Goal: Ask a question

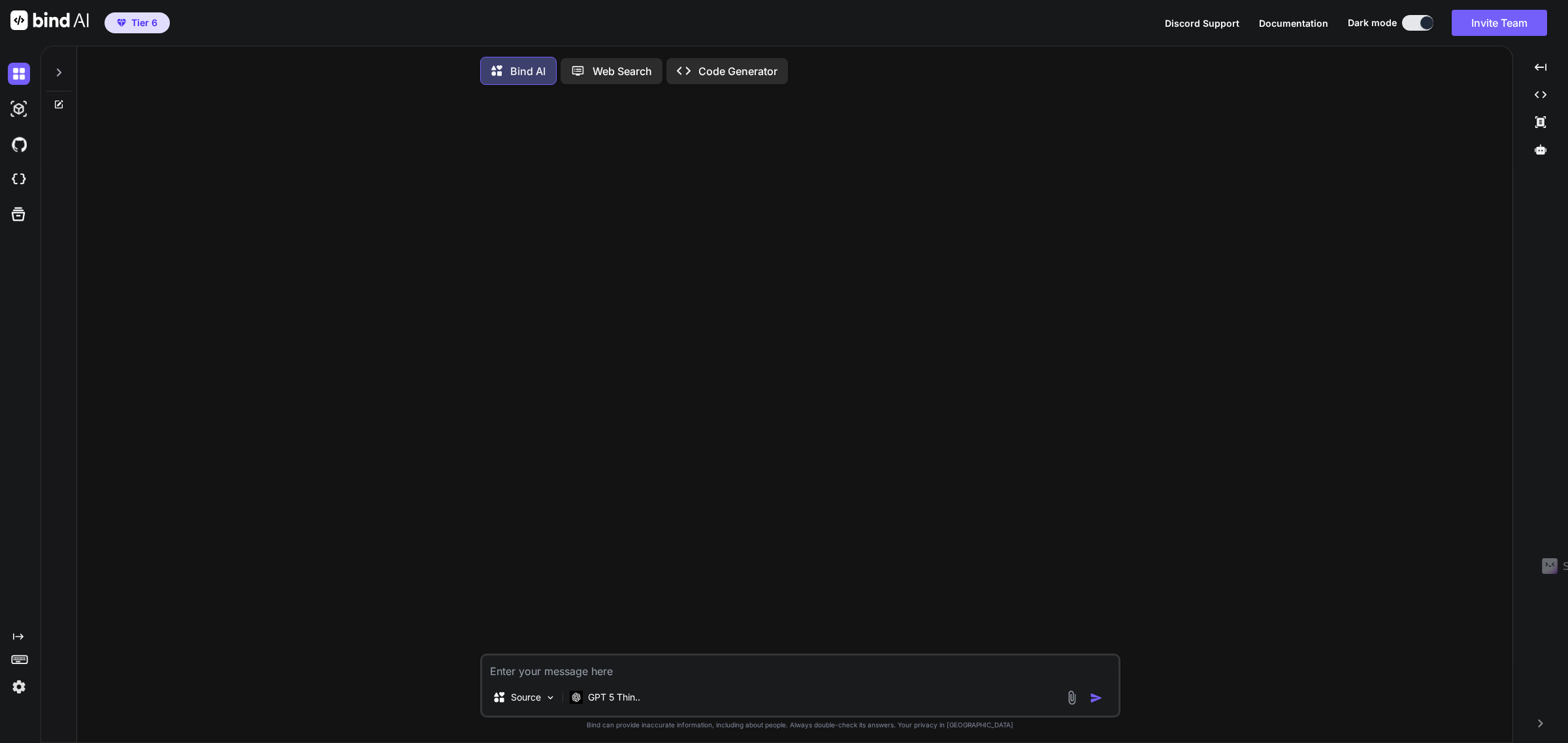
click at [584, 70] on icon at bounding box center [578, 71] width 14 height 14
click at [521, 671] on textarea at bounding box center [800, 664] width 636 height 24
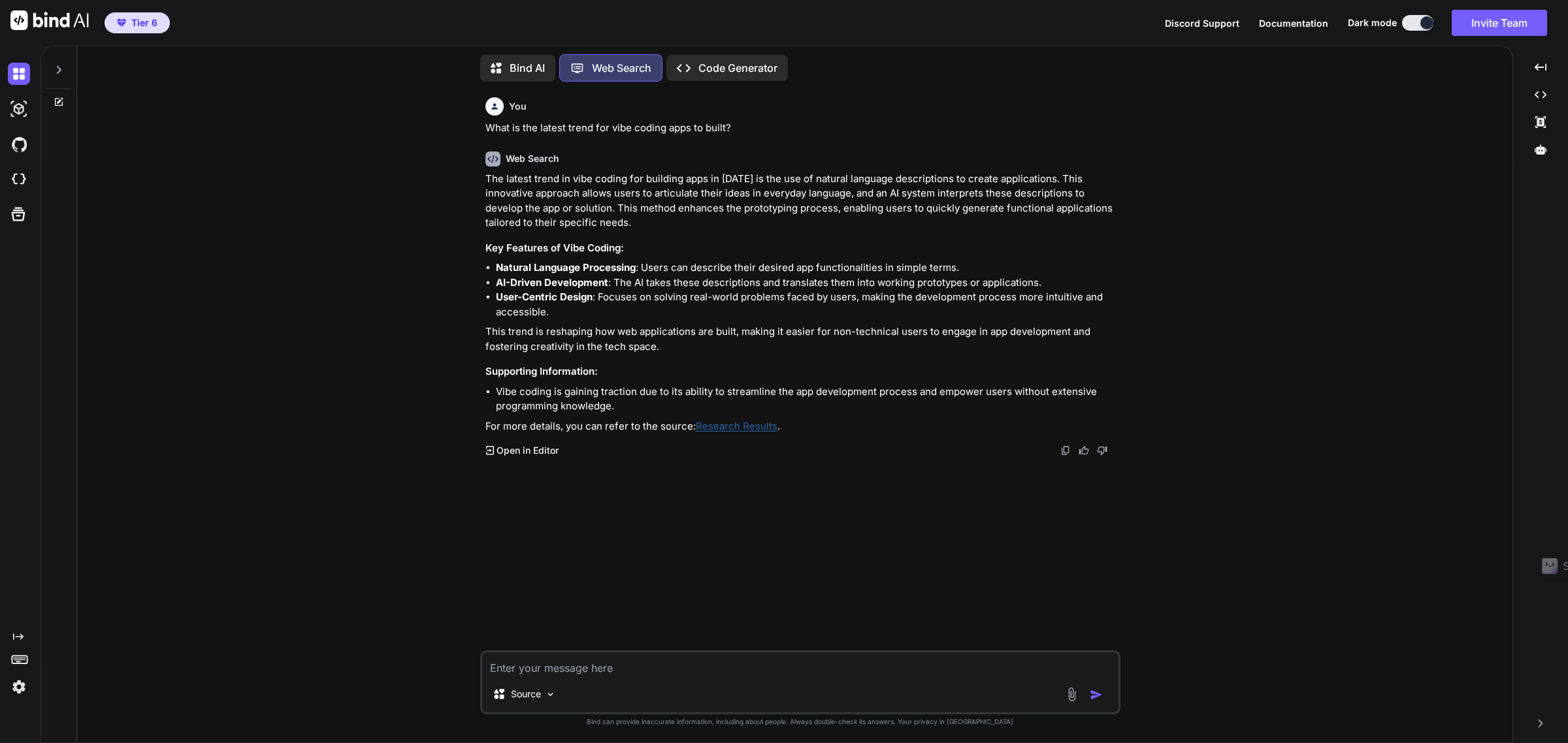
type textarea "x"
type textarea "I"
type textarea "x"
type textarea "Ic"
type textarea "x"
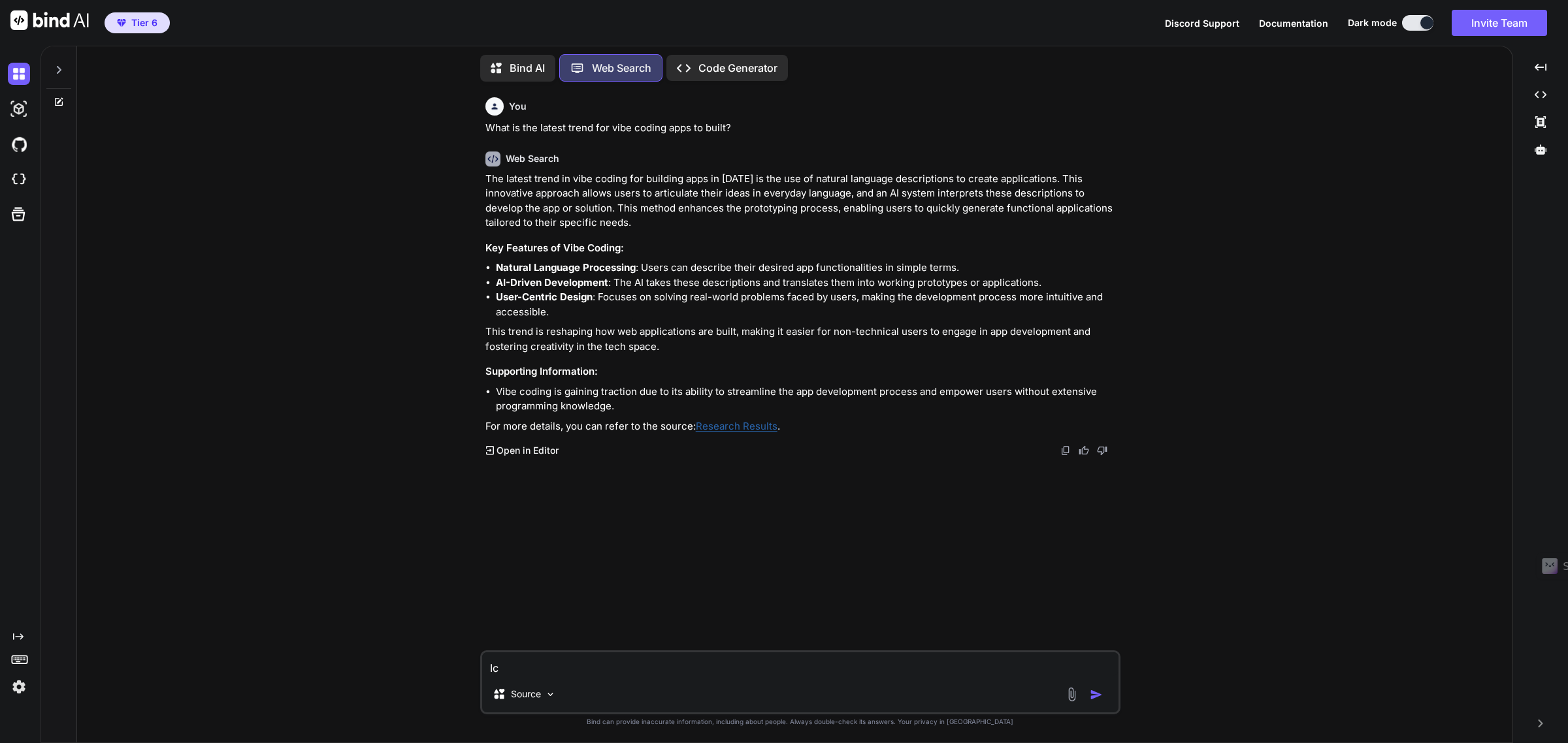
type textarea "Ich"
type textarea "x"
type textarea "Ich"
type textarea "x"
type textarea "Ich w"
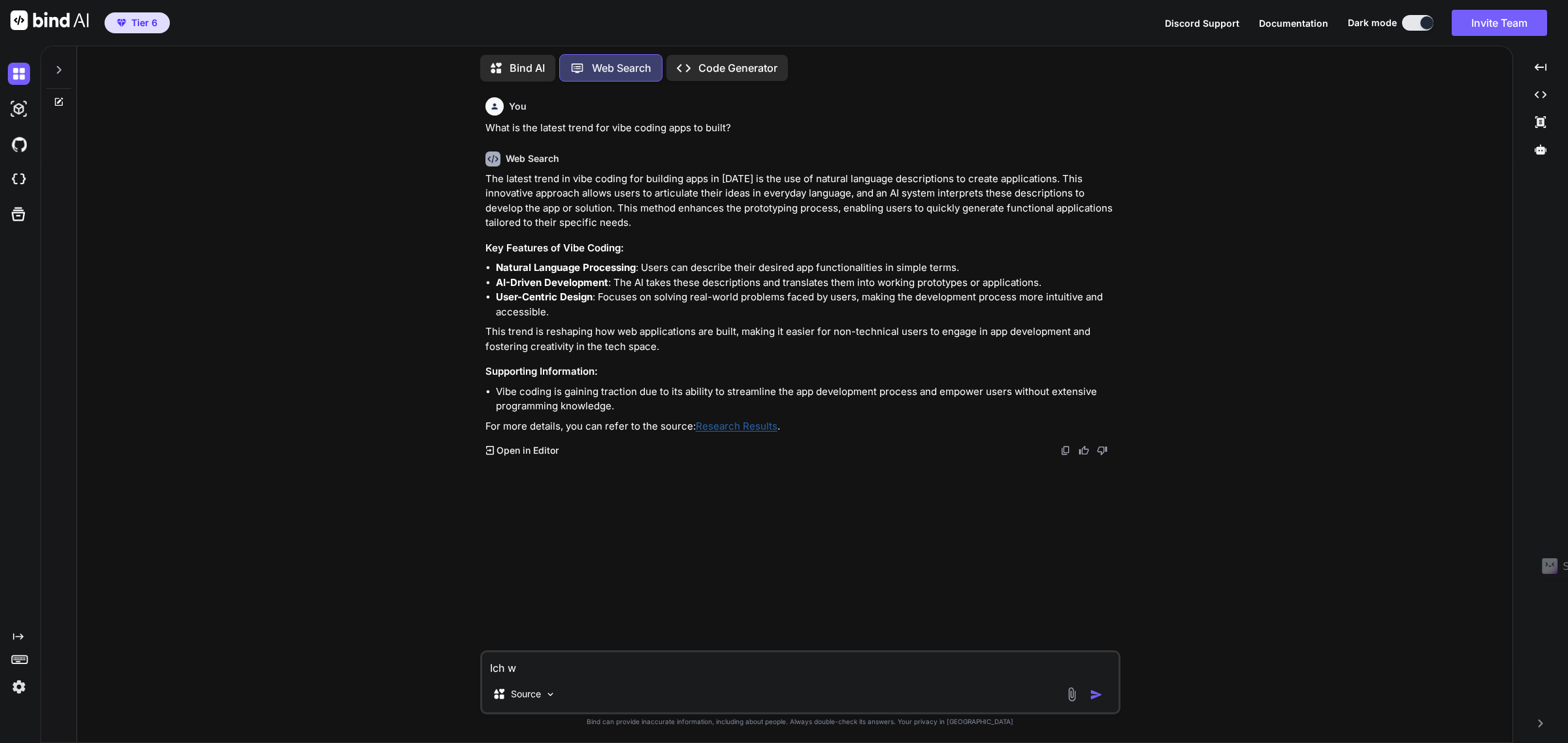
type textarea "x"
type textarea "Ich wi"
type textarea "x"
type textarea "Ich wil"
type textarea "x"
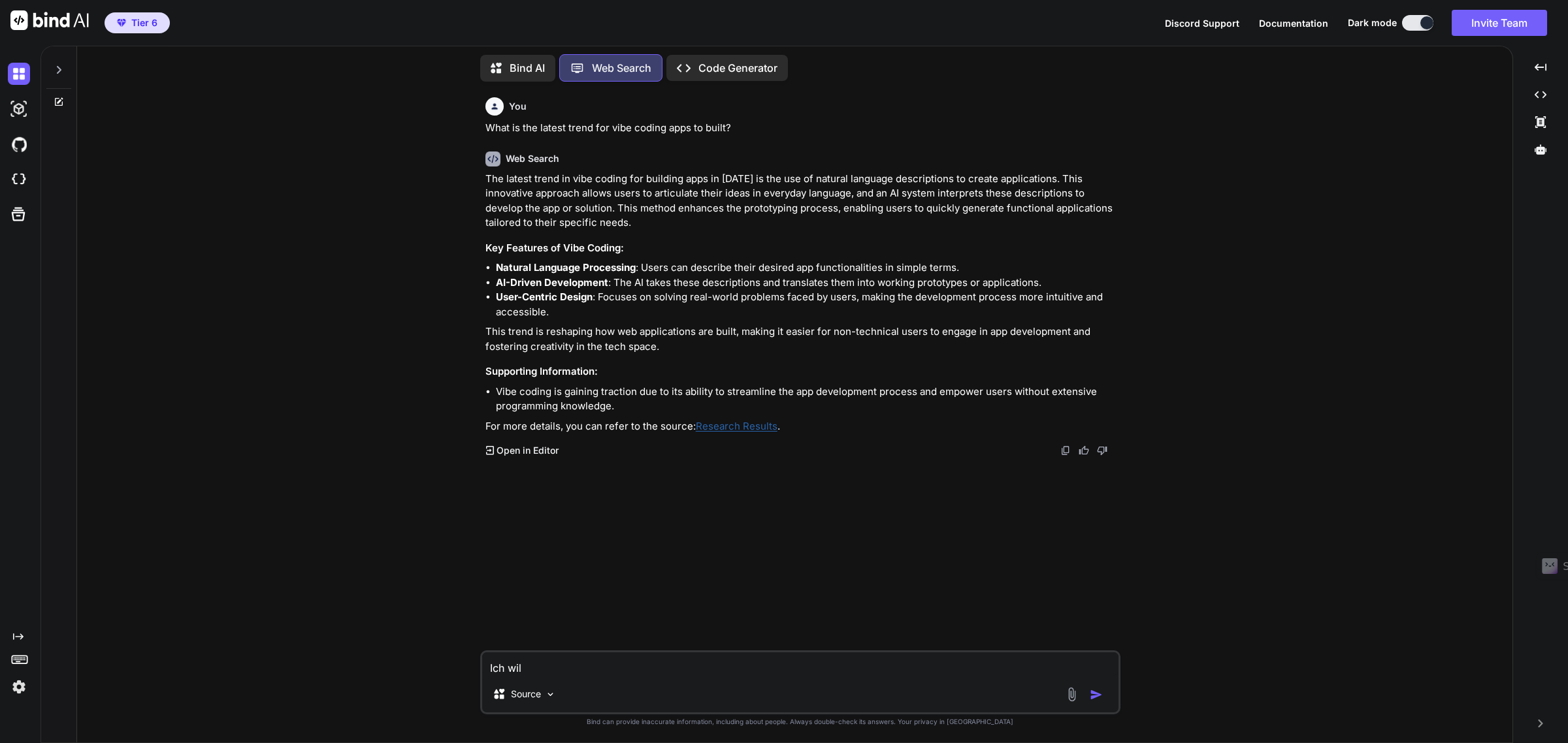
type textarea "Ich will"
type textarea "x"
type textarea "Ich wil"
type textarea "x"
type textarea "Ich wi"
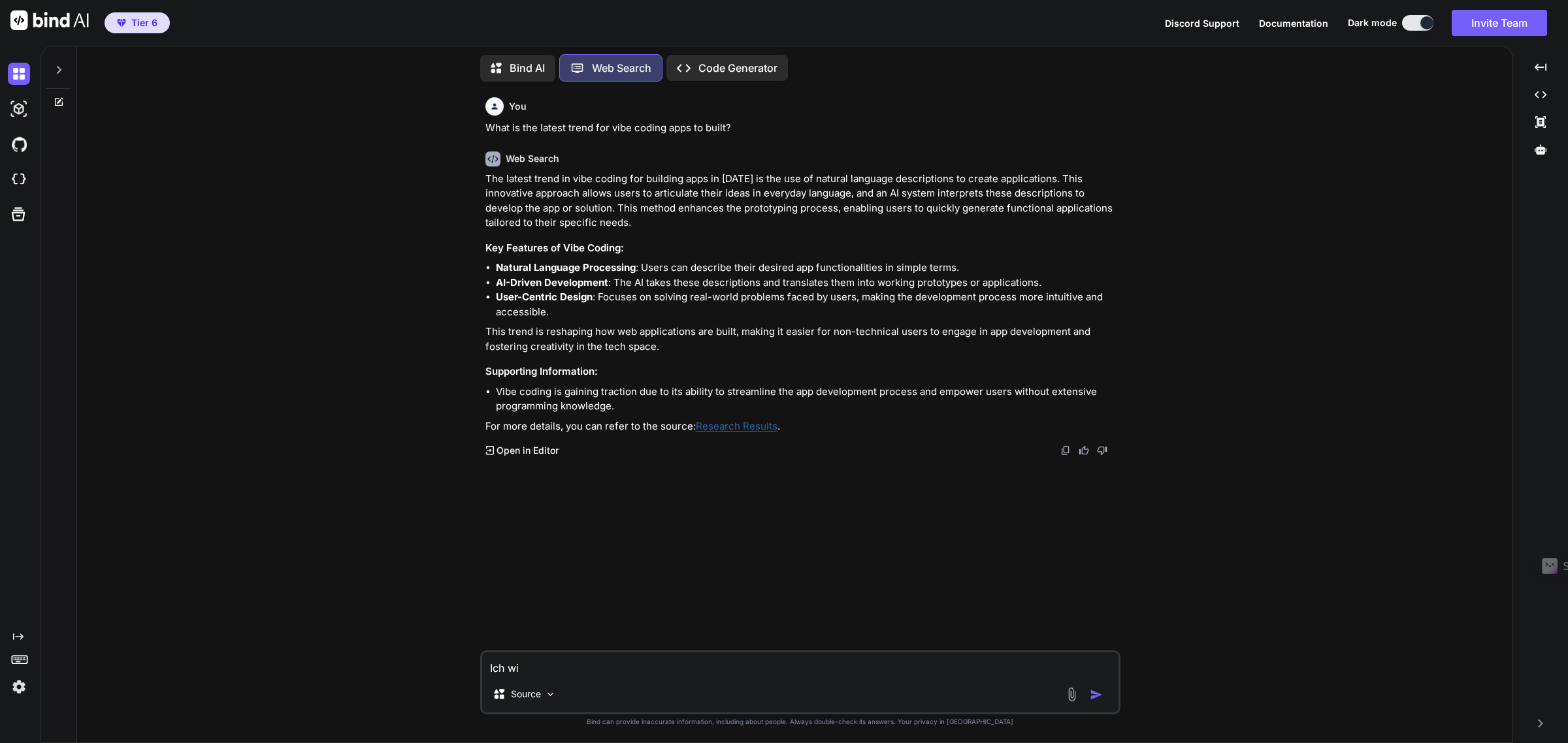
type textarea "x"
type textarea "Ich w"
type textarea "x"
type textarea "Ich"
type textarea "x"
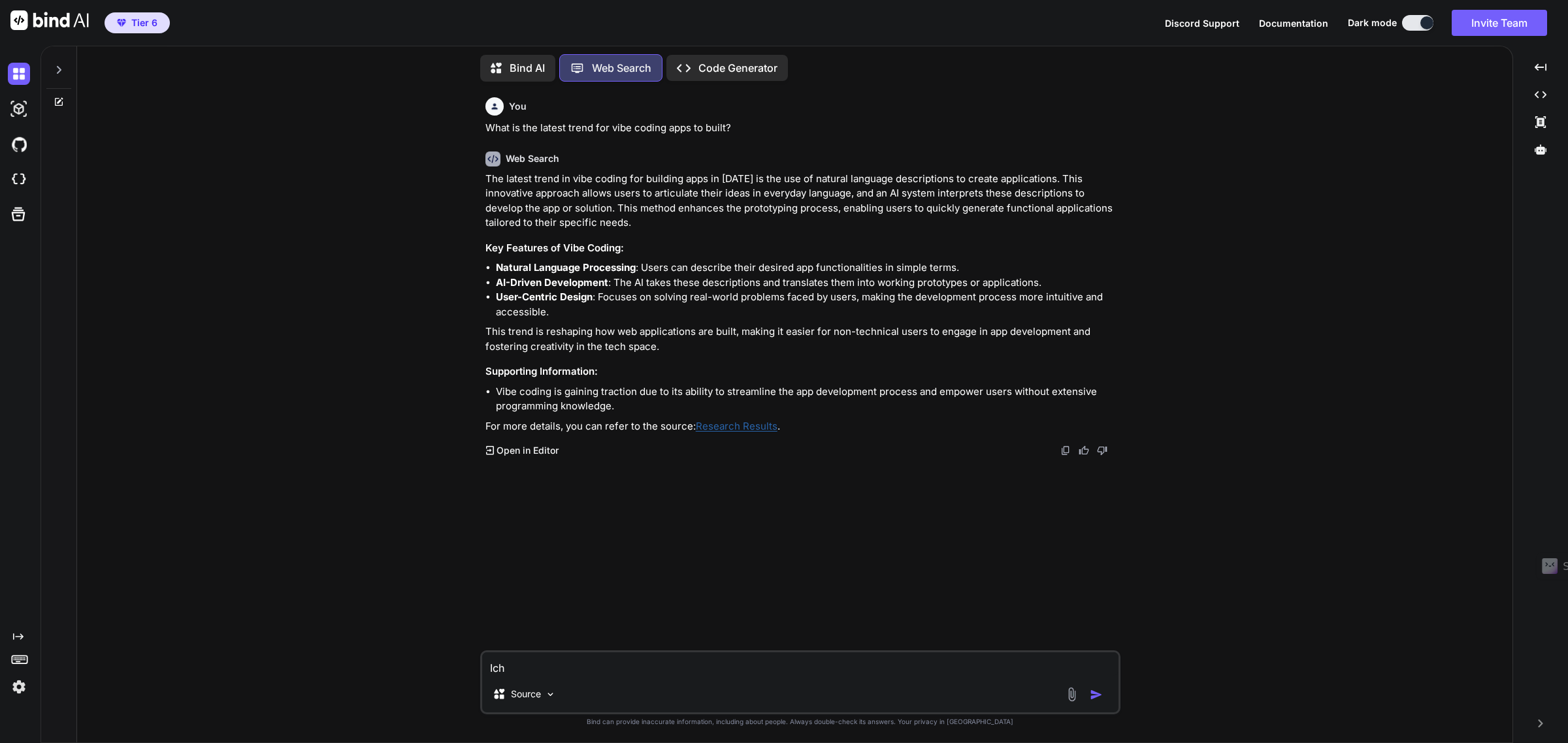
type textarea "Ich"
type textarea "x"
type textarea "Ic"
type textarea "x"
type textarea "I"
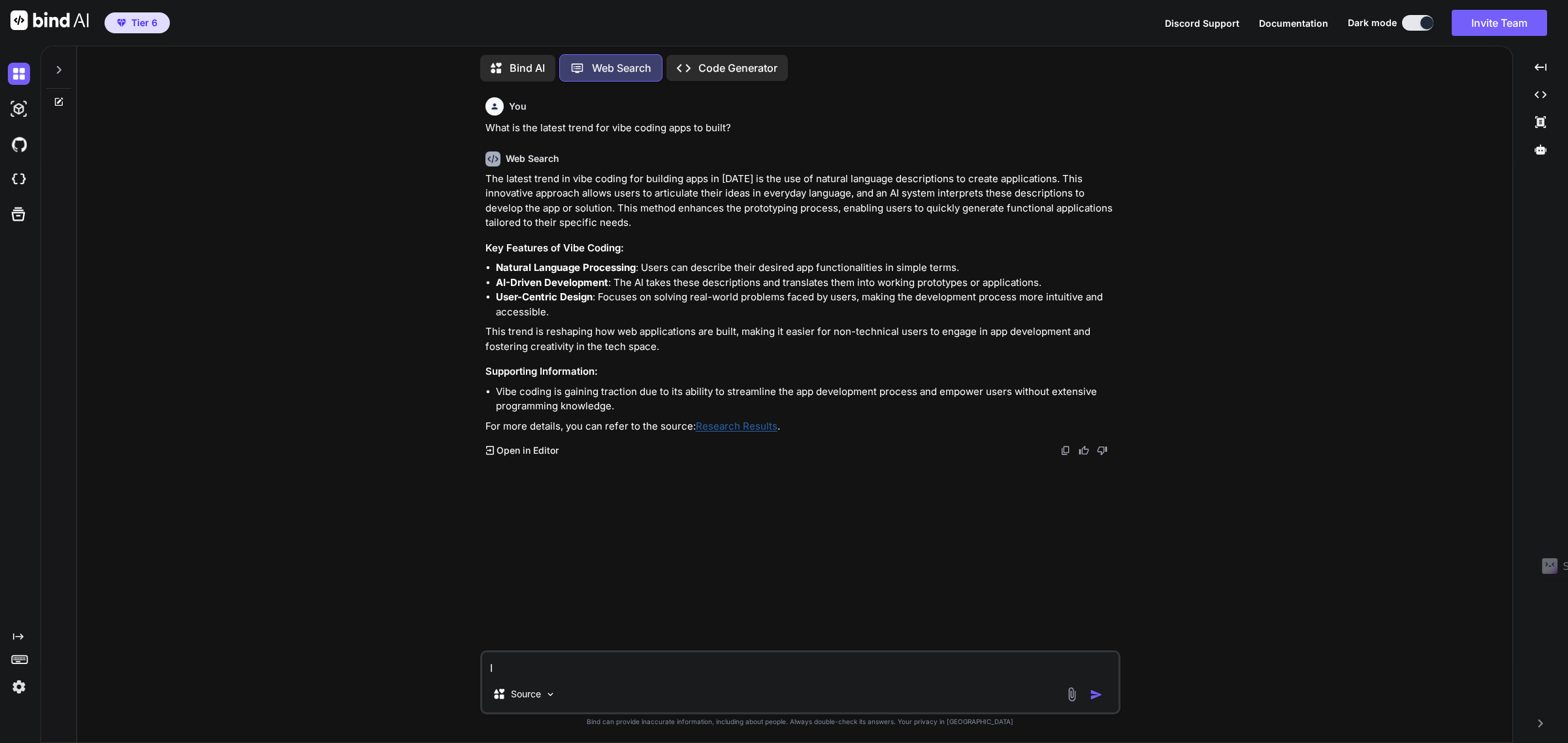
type textarea "x"
click at [54, 97] on icon at bounding box center [58, 102] width 11 height 11
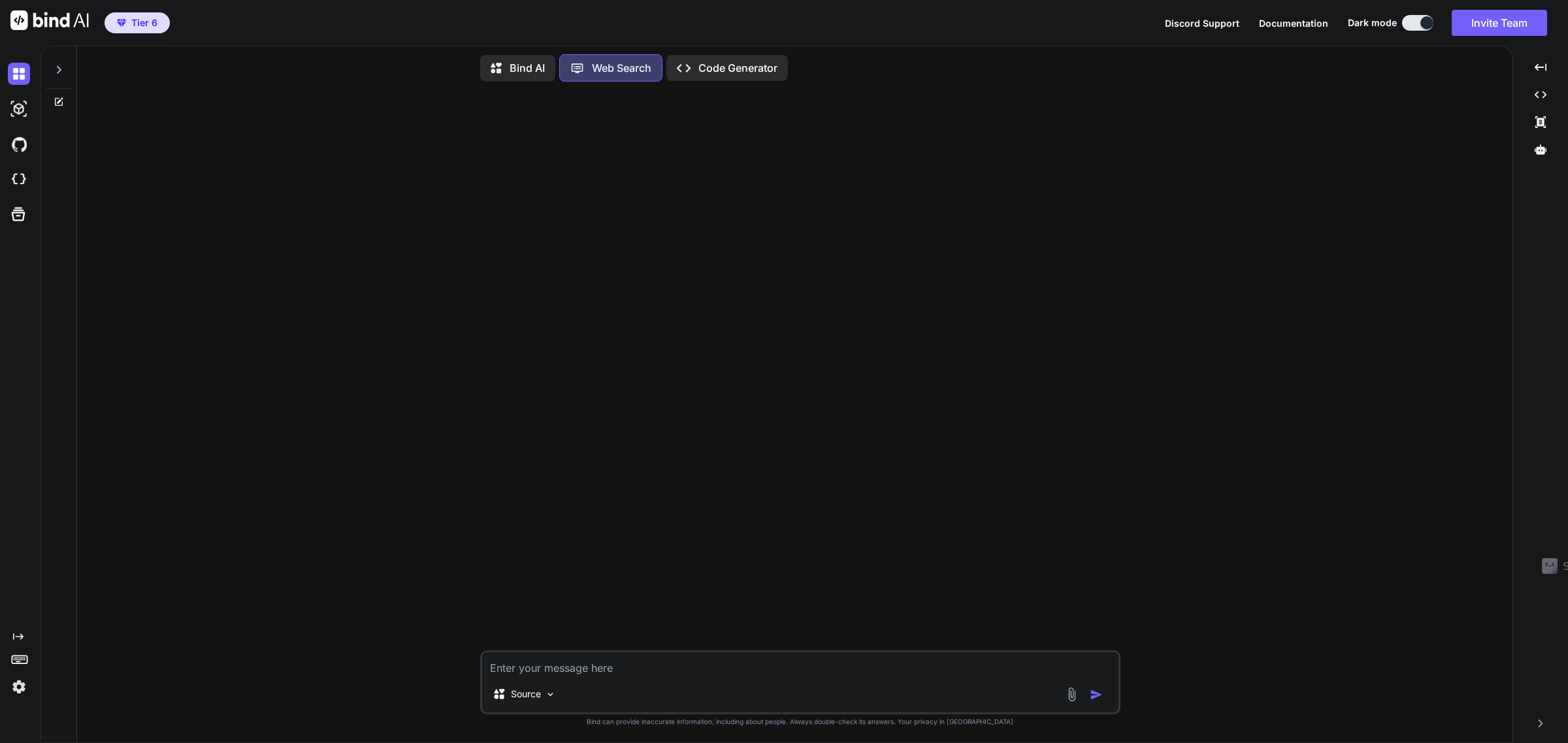
click at [59, 71] on icon at bounding box center [58, 70] width 11 height 11
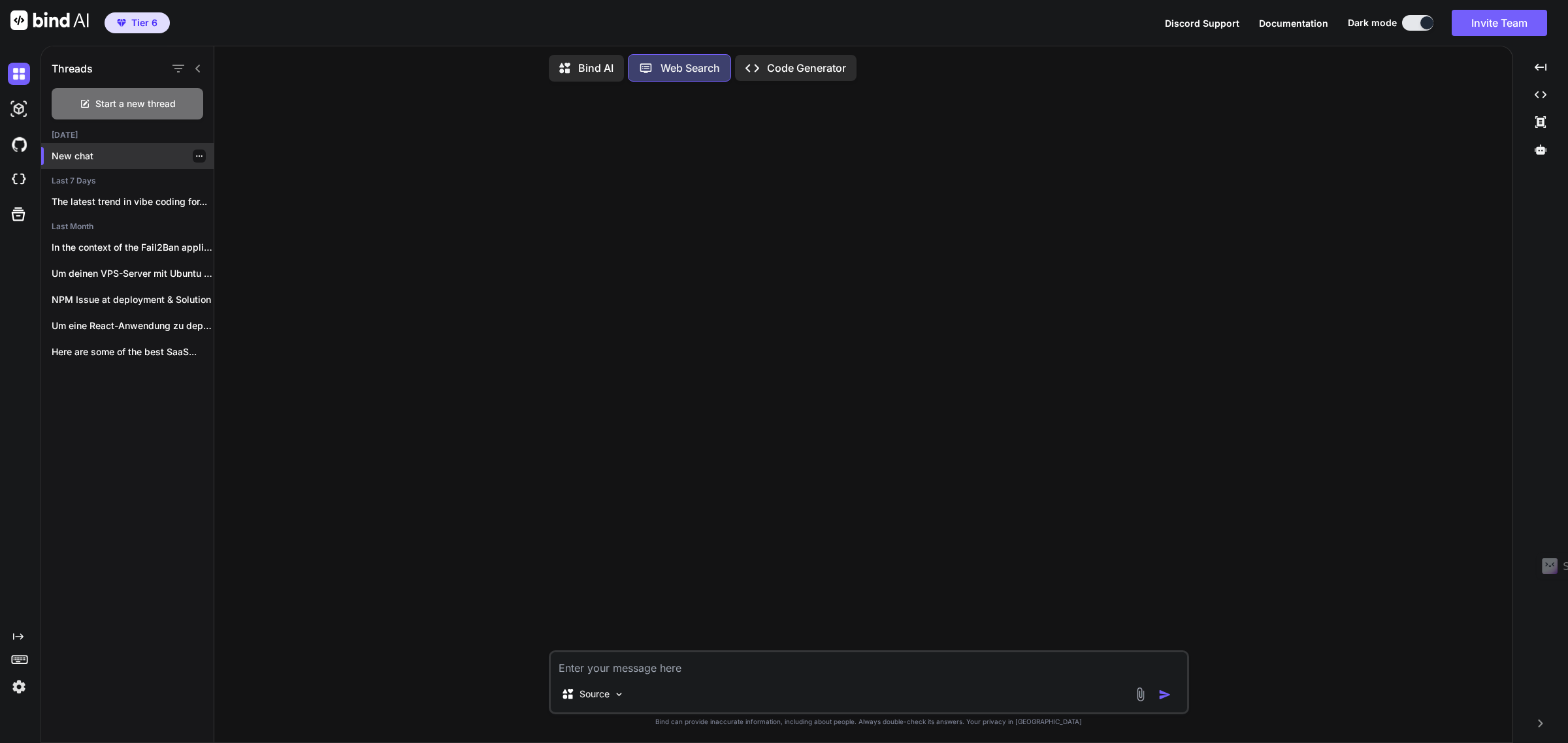
click at [106, 155] on p "New chat" at bounding box center [132, 156] width 162 height 13
click at [113, 267] on p "Um deinen VPS-Server mit Ubuntu 24.04 für..." at bounding box center [132, 274] width 162 height 13
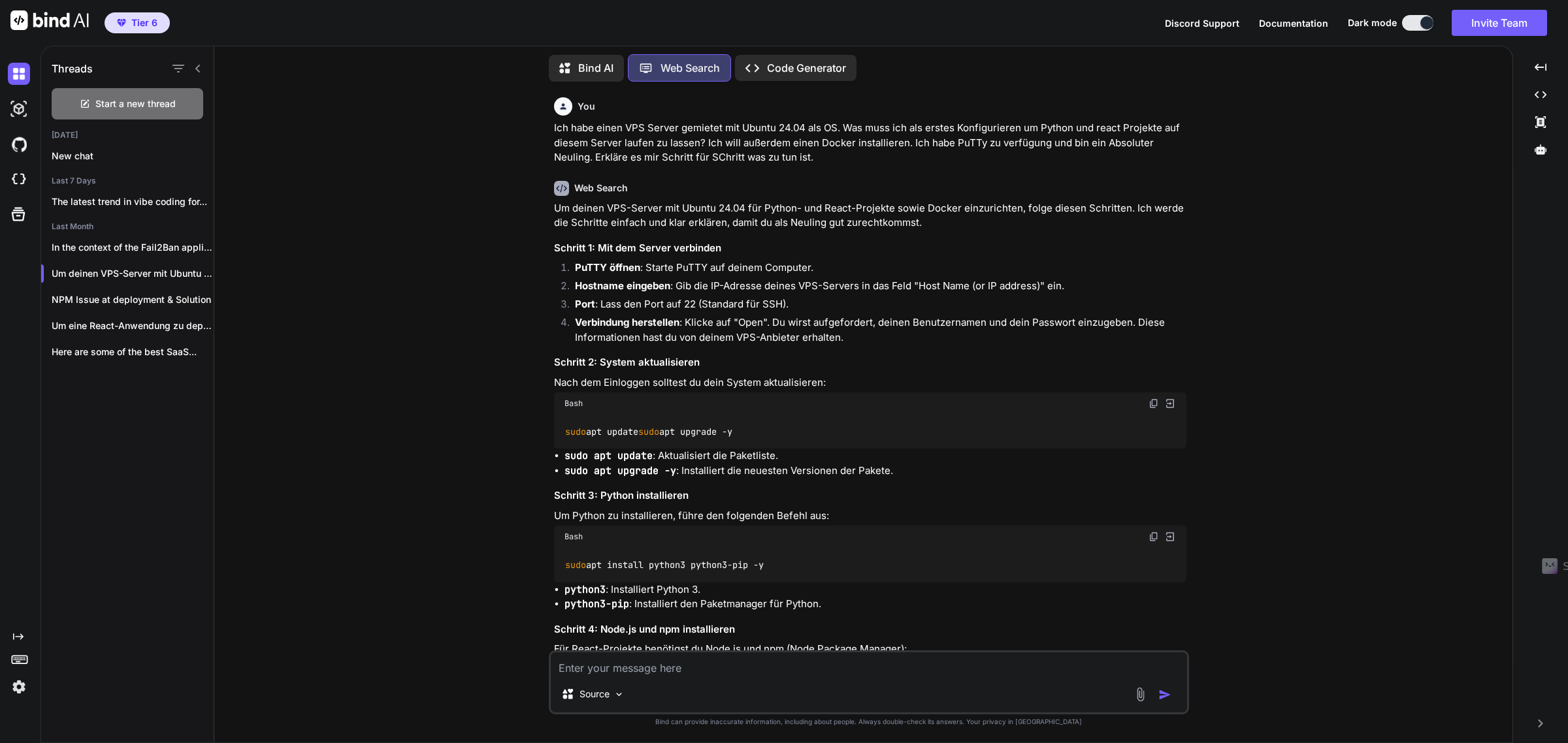
type textarea "x"
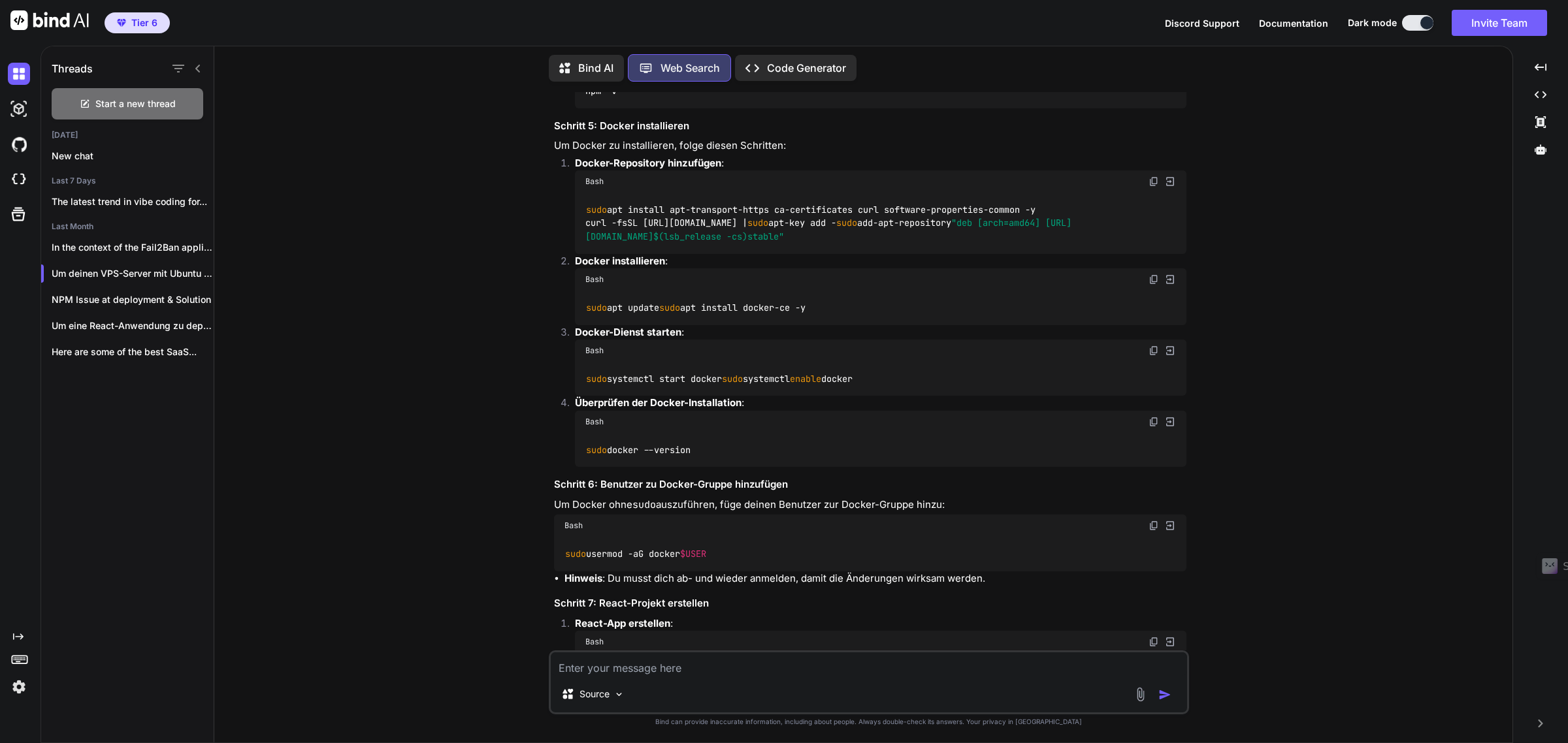
scroll to position [573, 0]
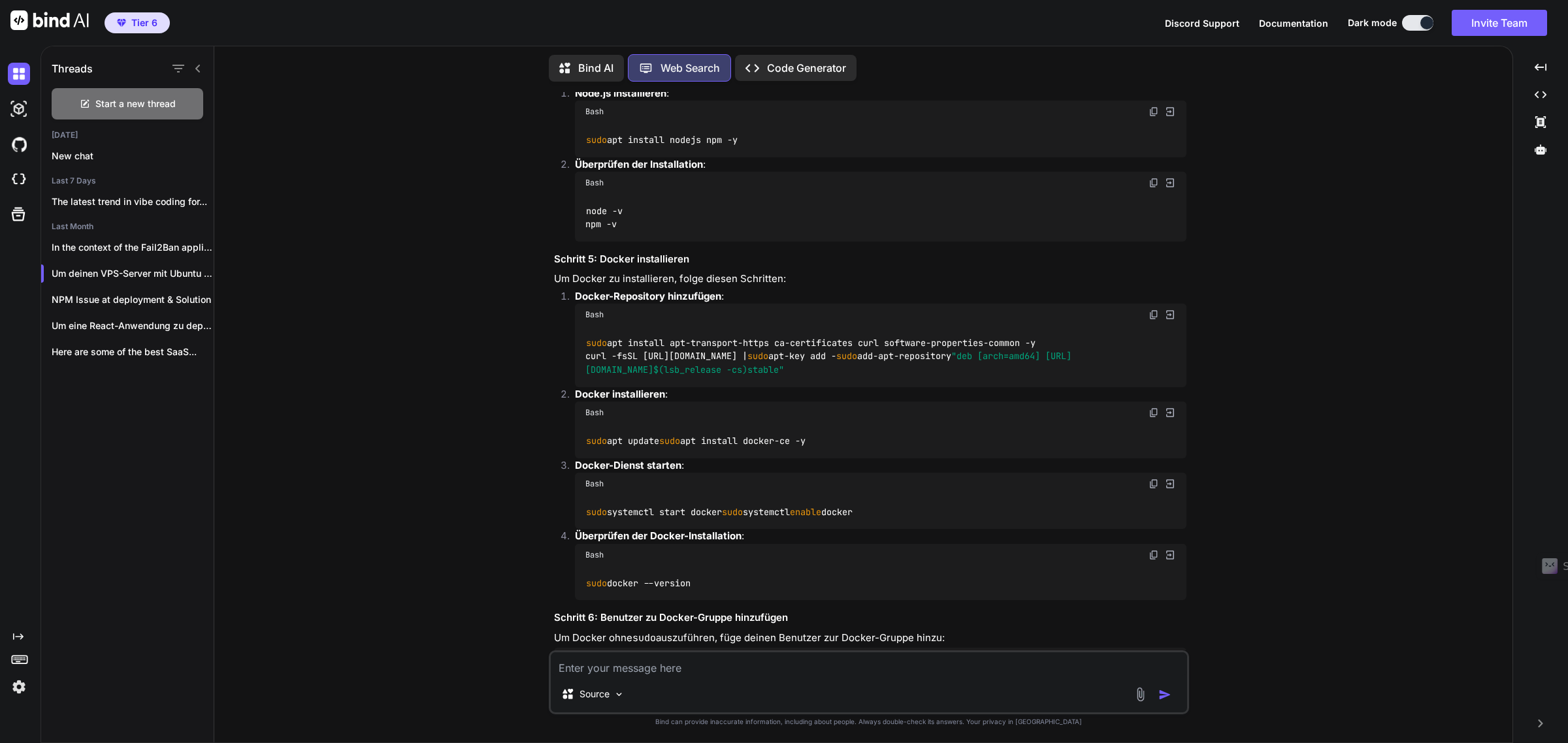
click at [638, 206] on div "node -v npm -v" at bounding box center [880, 217] width 611 height 48
click at [609, 223] on code "node -v npm -v" at bounding box center [604, 218] width 37 height 27
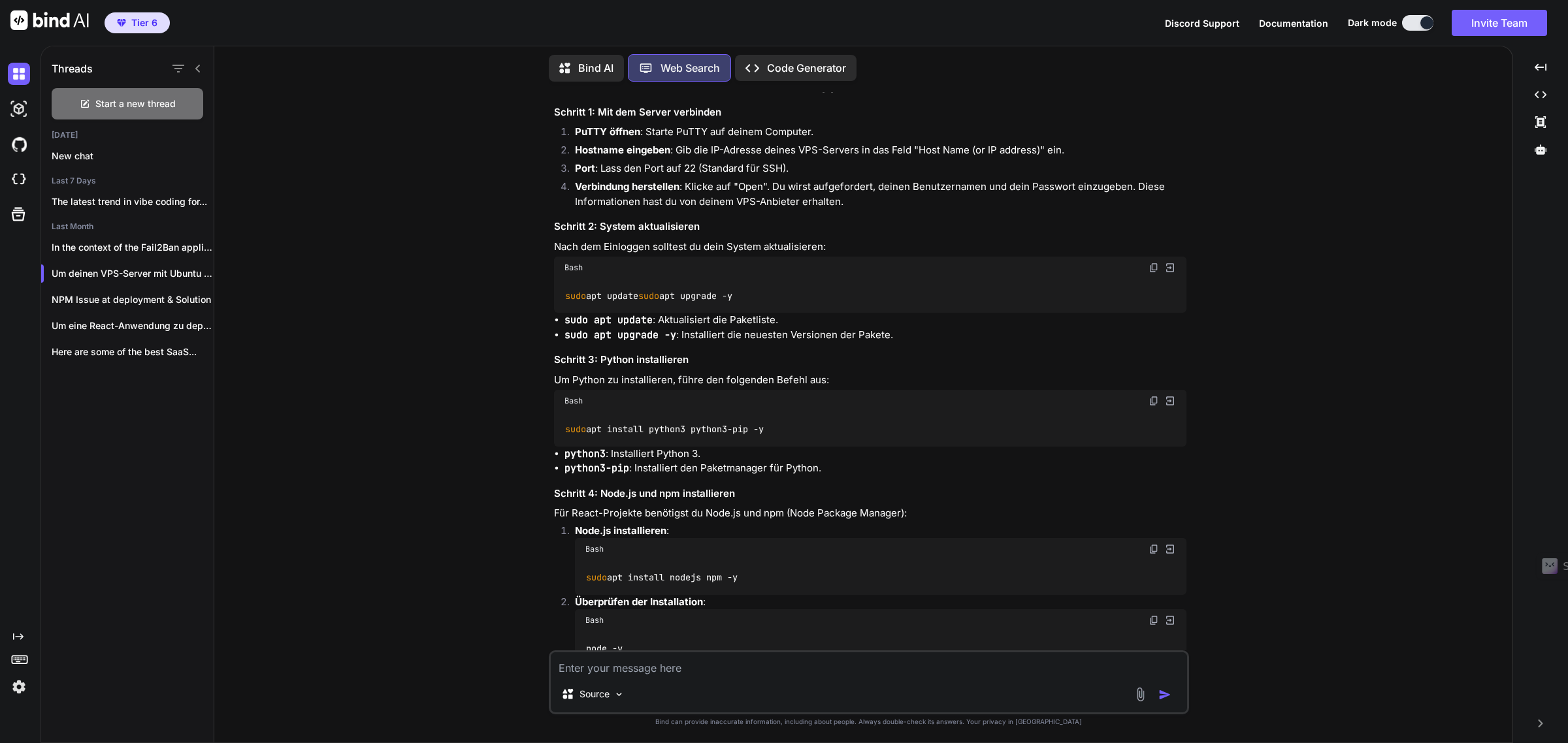
scroll to position [0, 0]
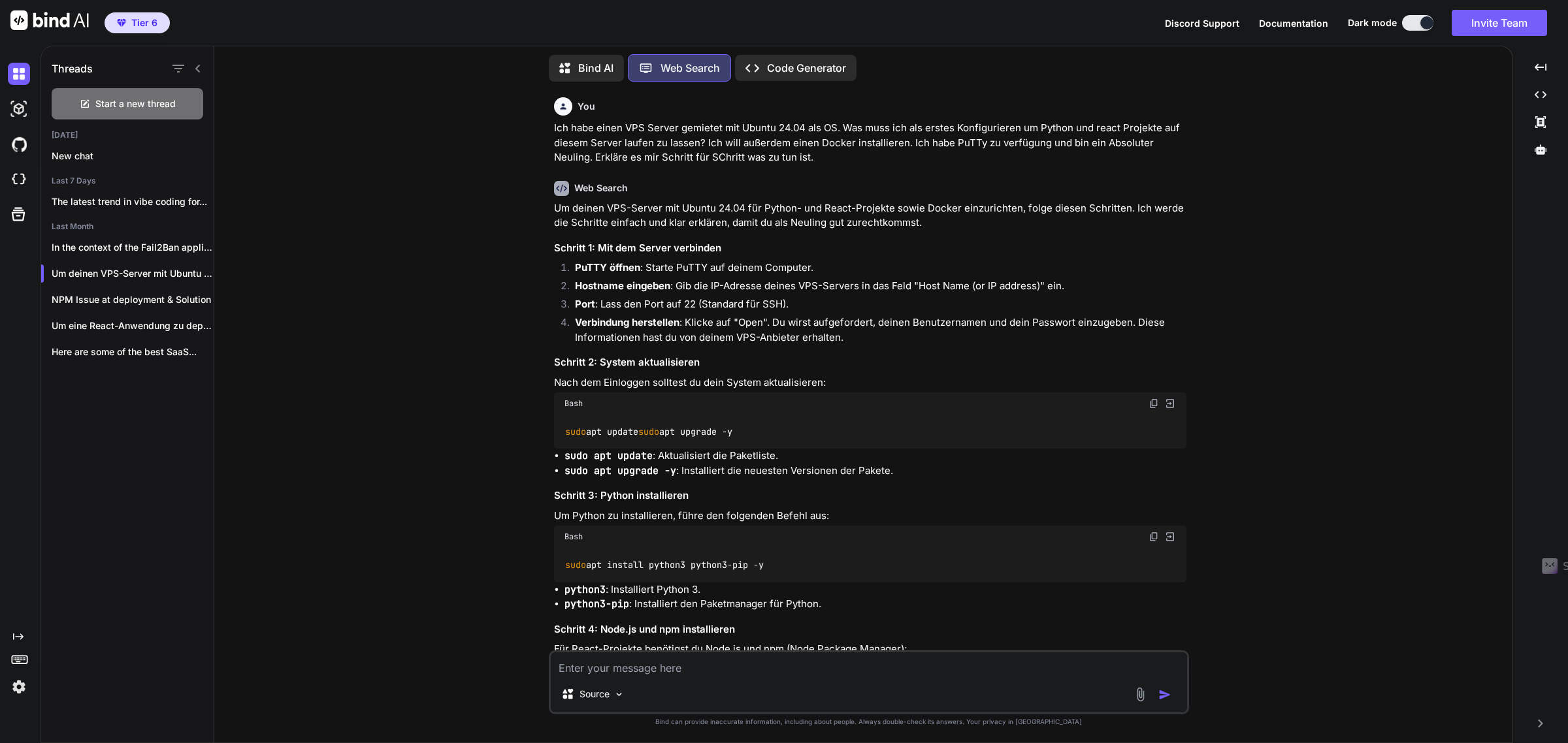
click at [92, 144] on div "New chat" at bounding box center [128, 156] width 173 height 26
